Goal: Find contact information: Find contact information

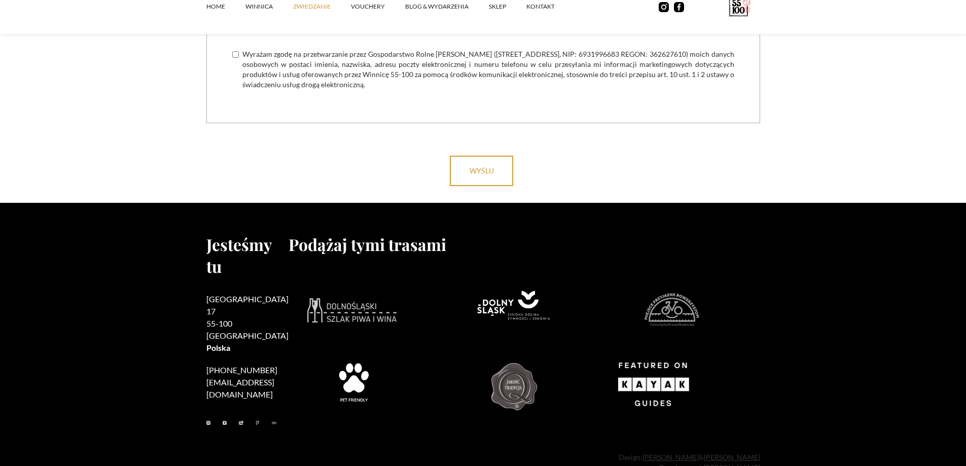
scroll to position [3172, 0]
click at [548, 11] on link "kontakt" at bounding box center [550, 6] width 49 height 30
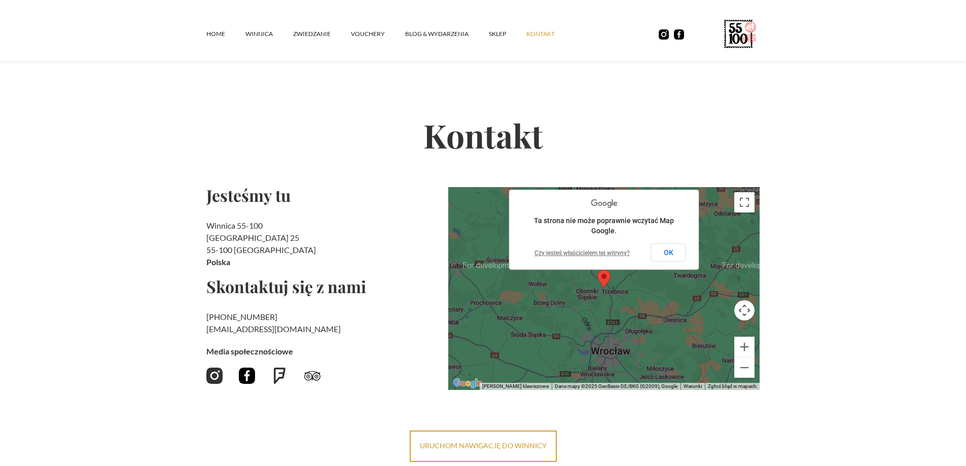
click at [246, 370] on img at bounding box center [247, 376] width 16 height 16
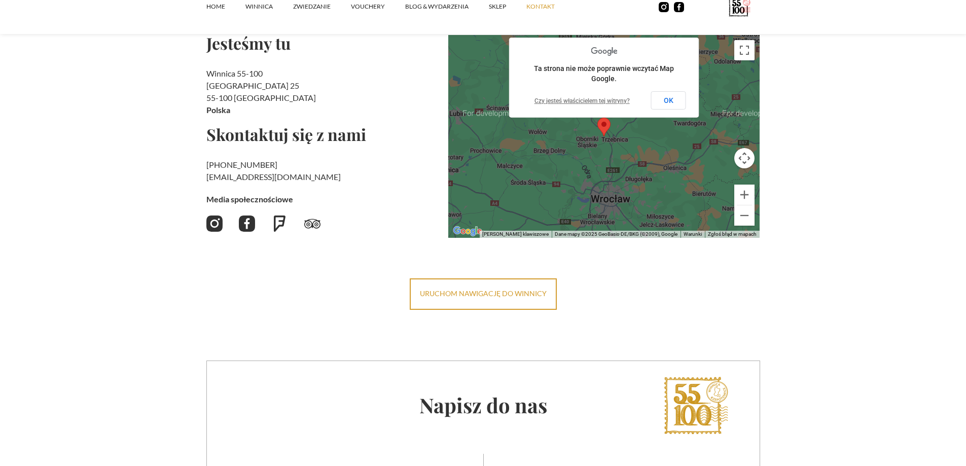
scroll to position [558, 0]
